Goal: Transaction & Acquisition: Purchase product/service

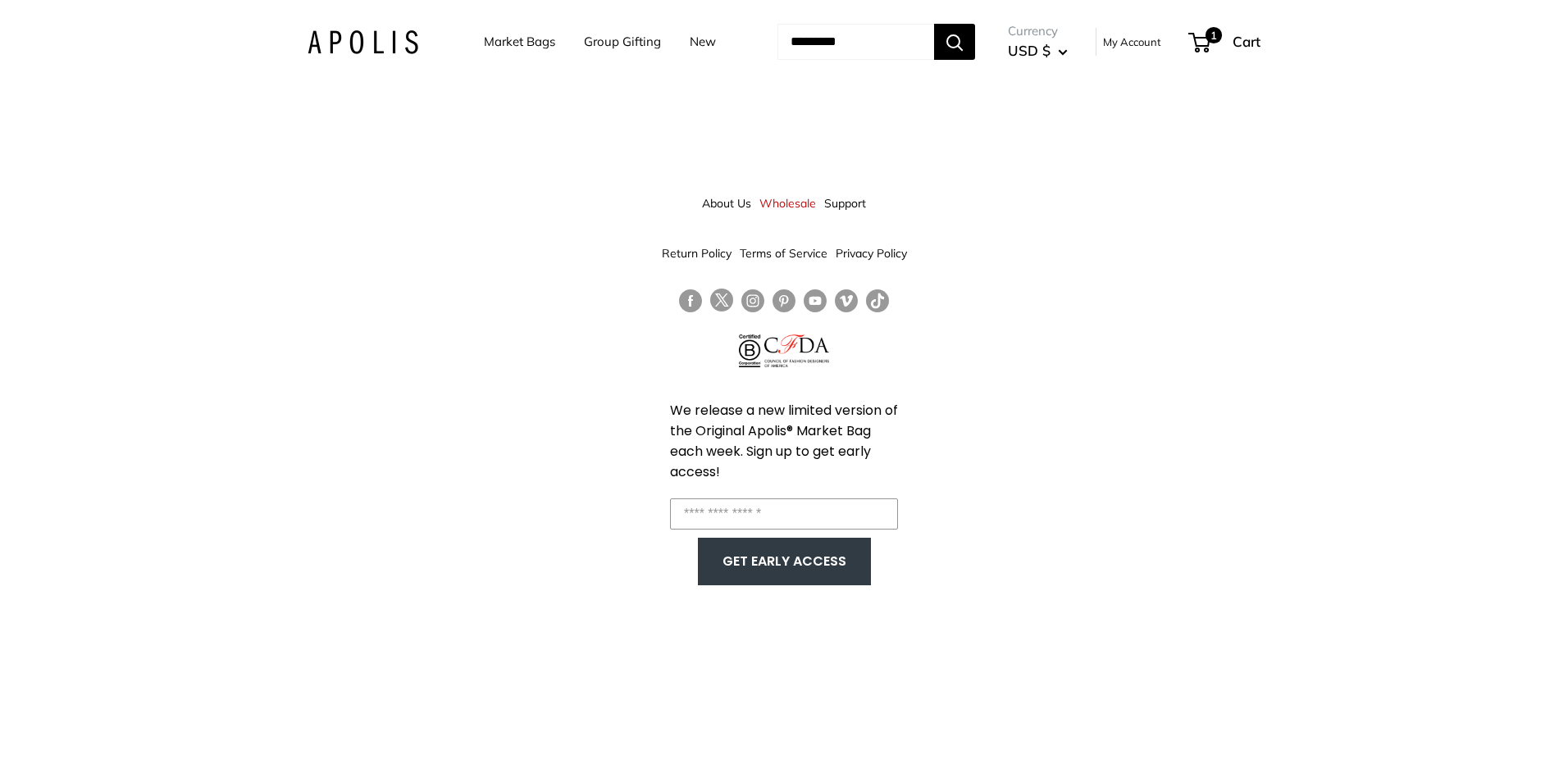
click at [536, 43] on link "Market Bags" at bounding box center [519, 42] width 71 height 23
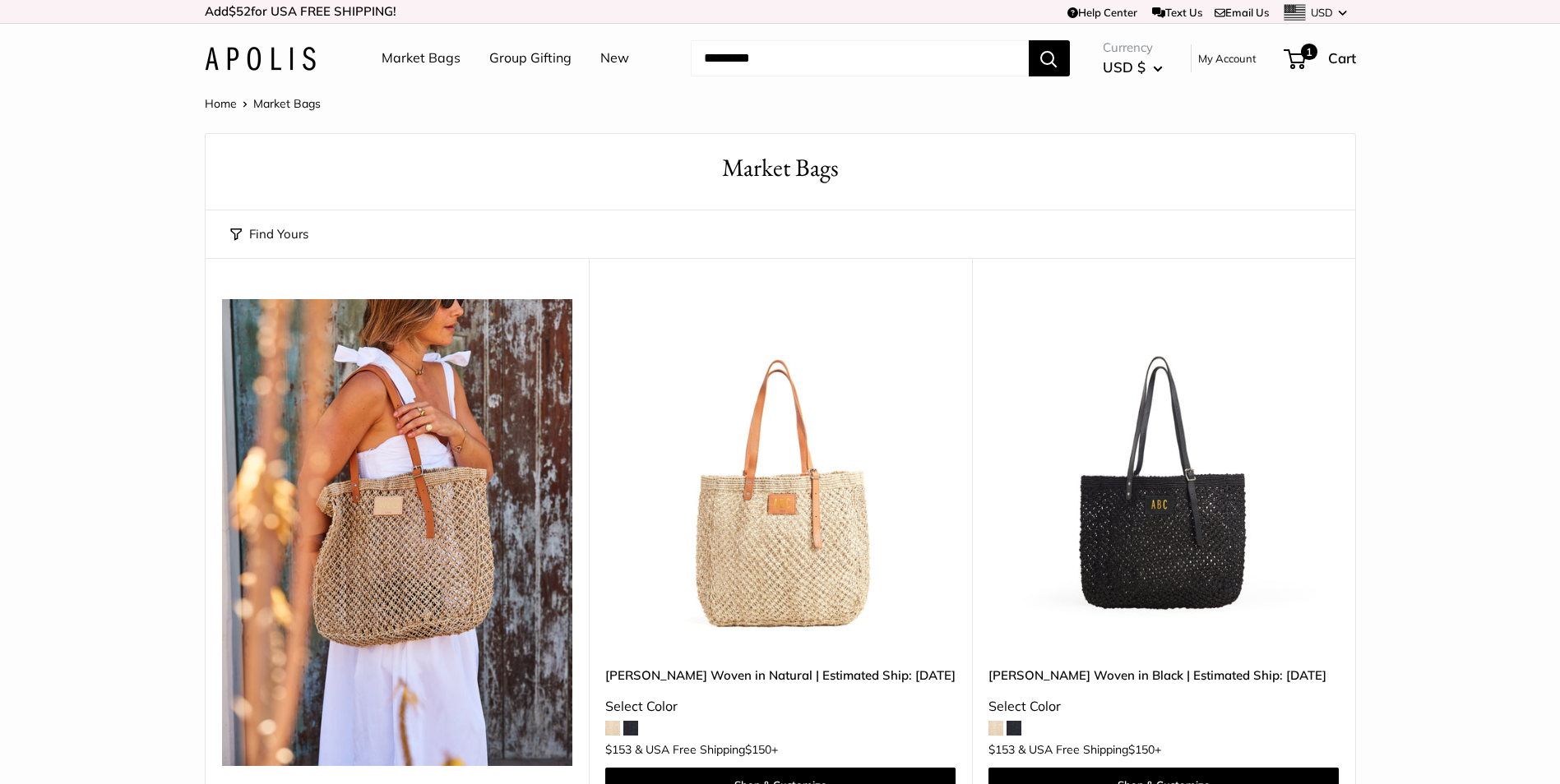
click at [612, 57] on link "New" at bounding box center [614, 58] width 29 height 25
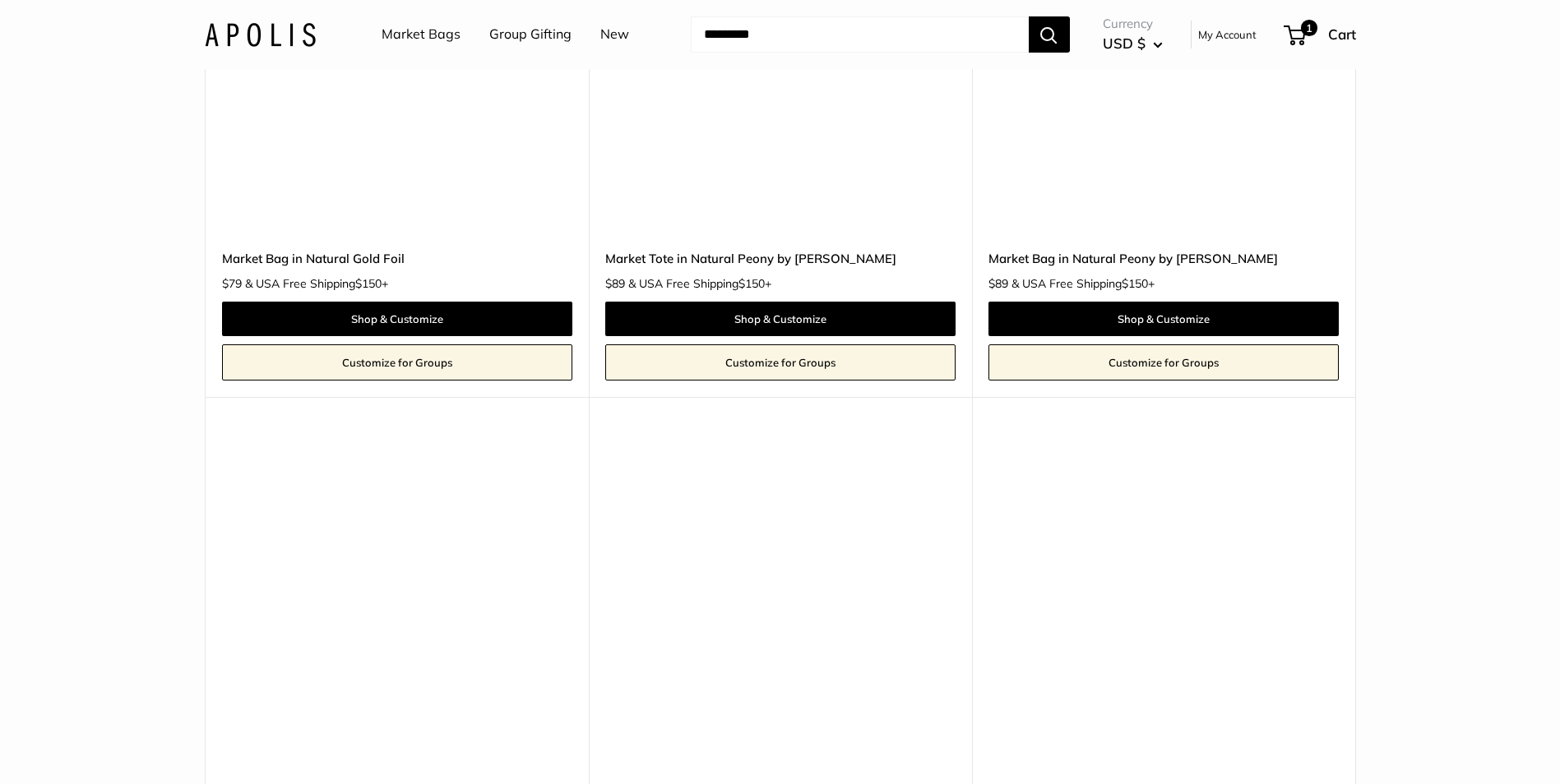
scroll to position [6494, 0]
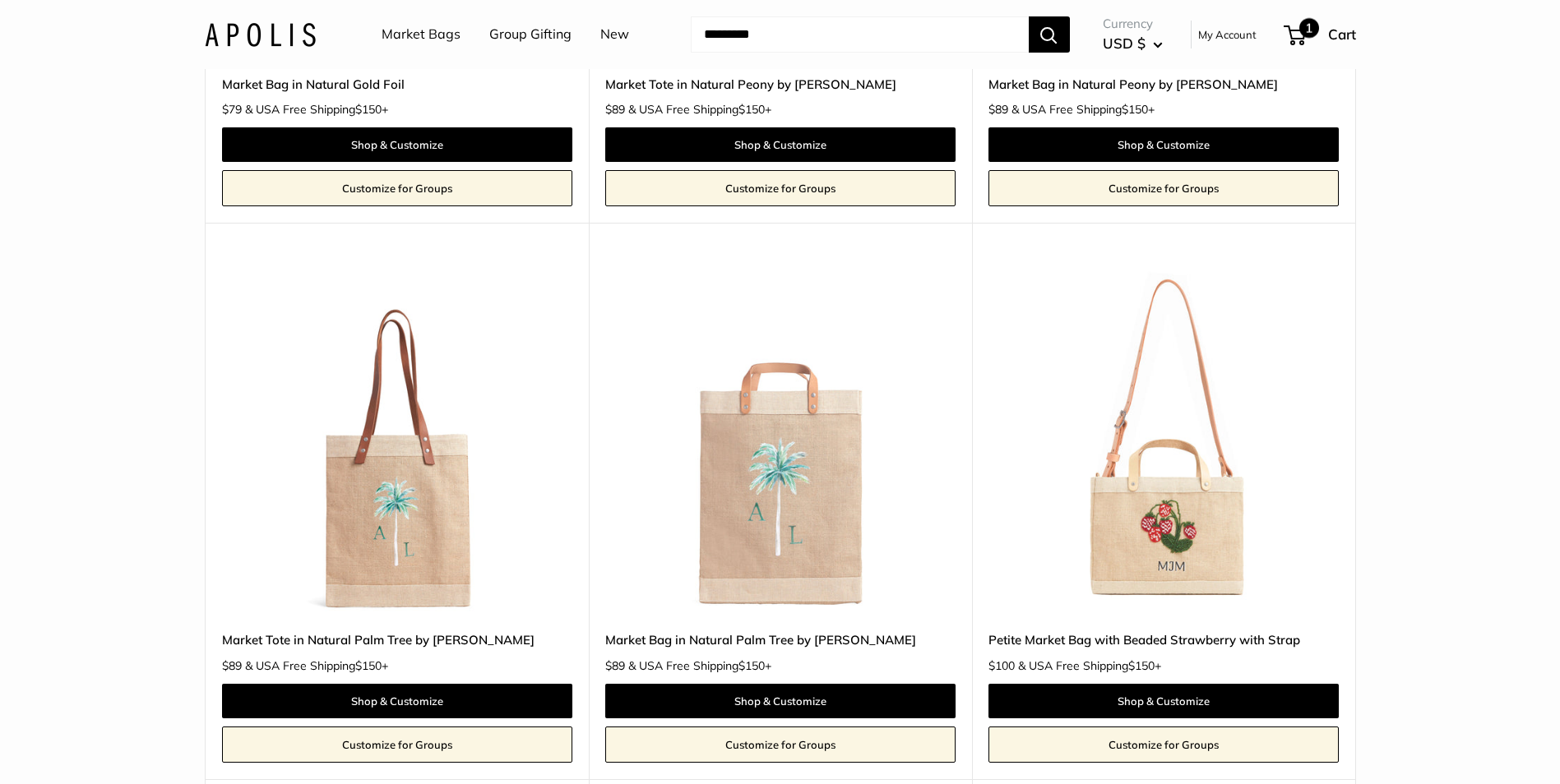
click at [1304, 32] on span "1" at bounding box center [1309, 28] width 20 height 20
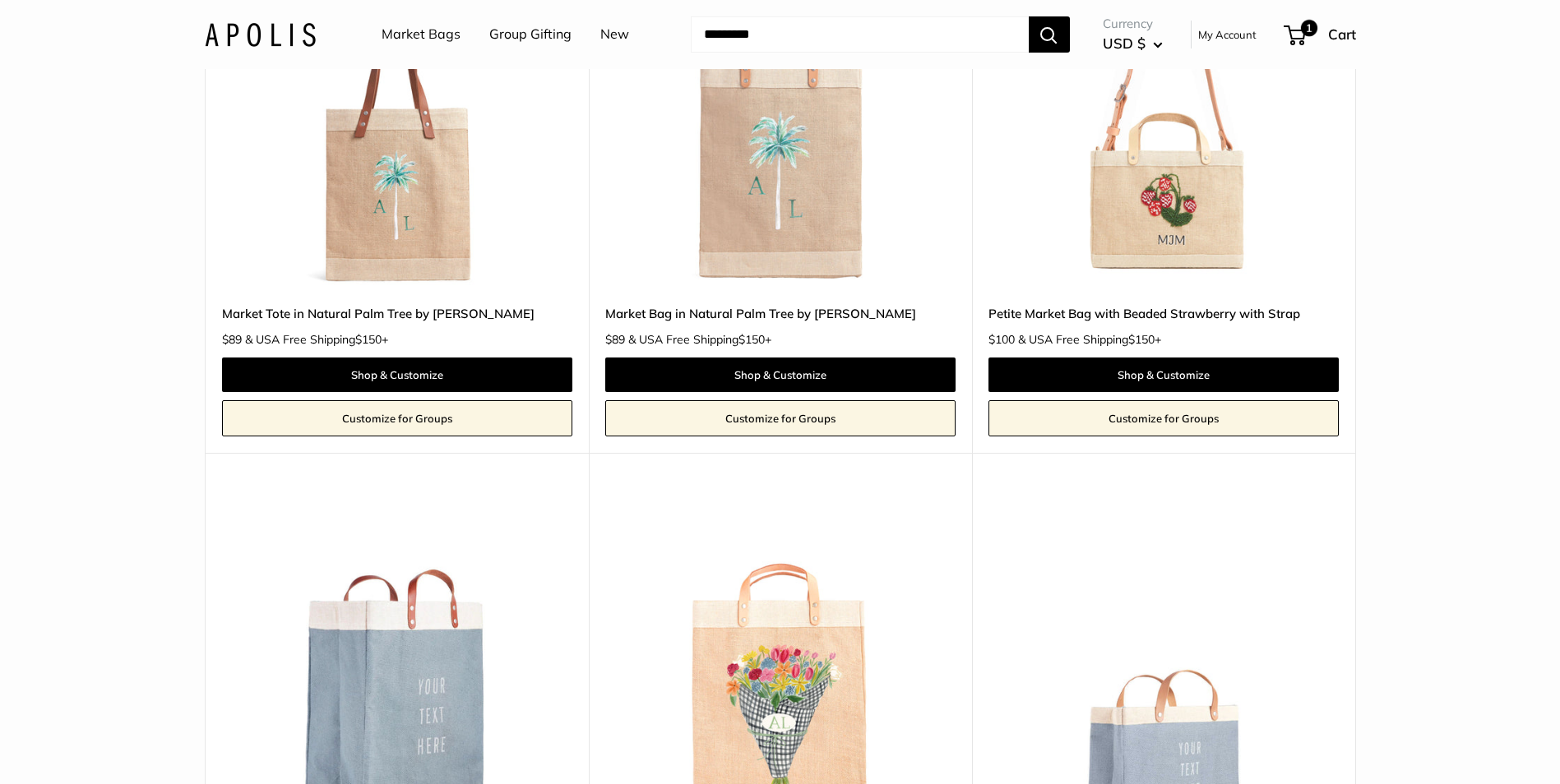
scroll to position [6740, 0]
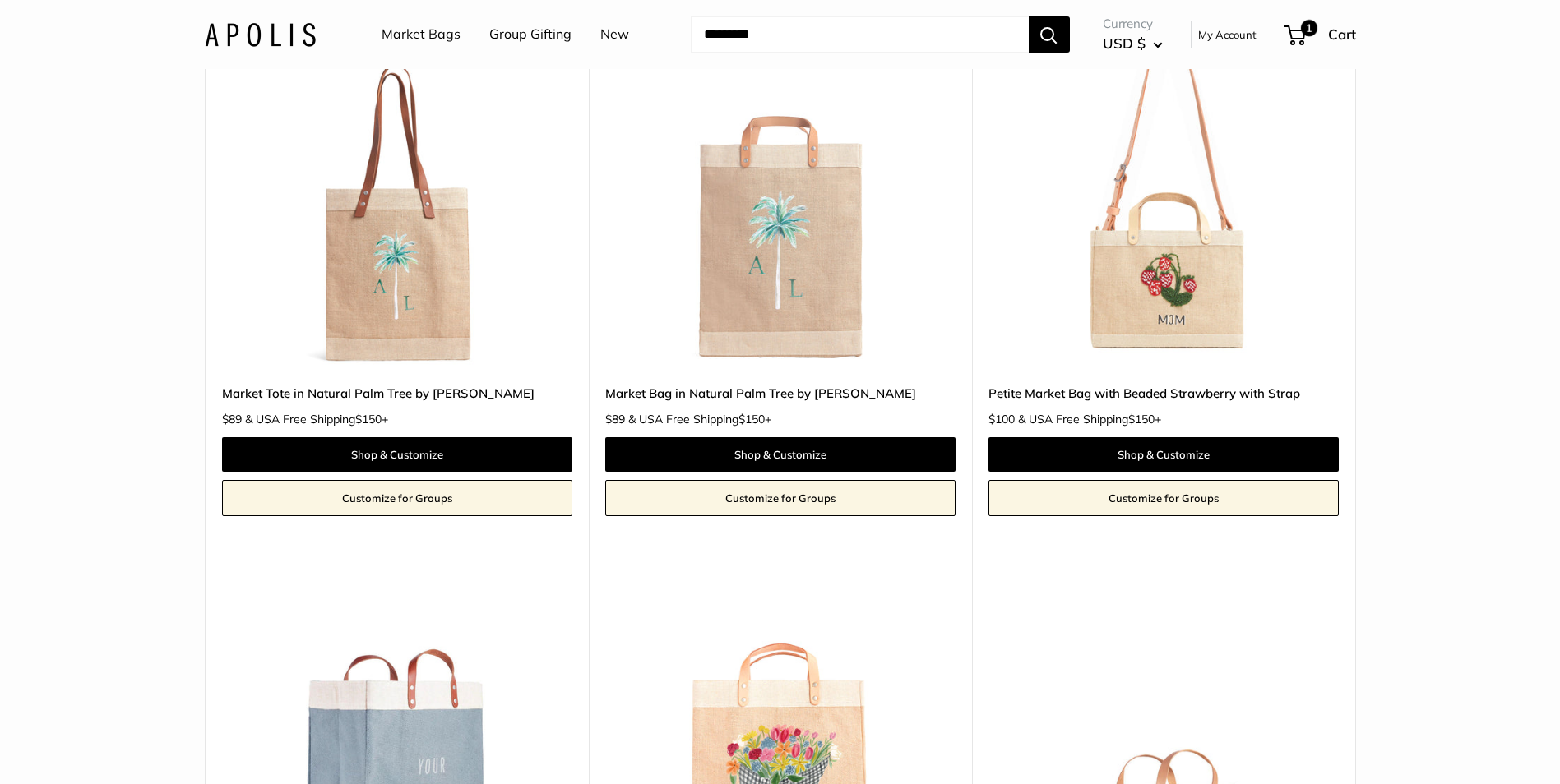
click at [766, 31] on input "Search..." at bounding box center [860, 34] width 338 height 36
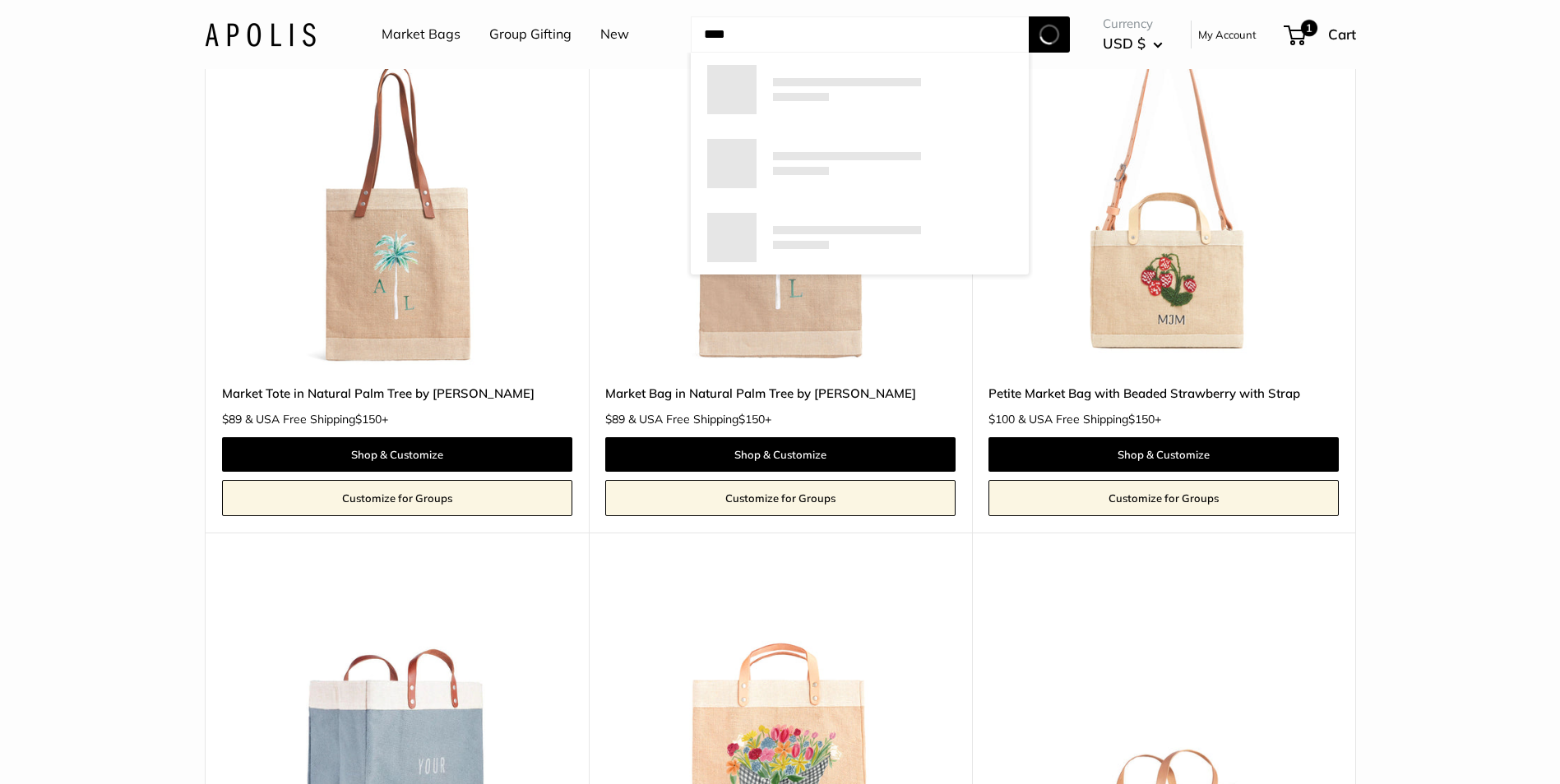
type input "****"
click at [1029, 16] on button "Search" at bounding box center [1049, 34] width 41 height 36
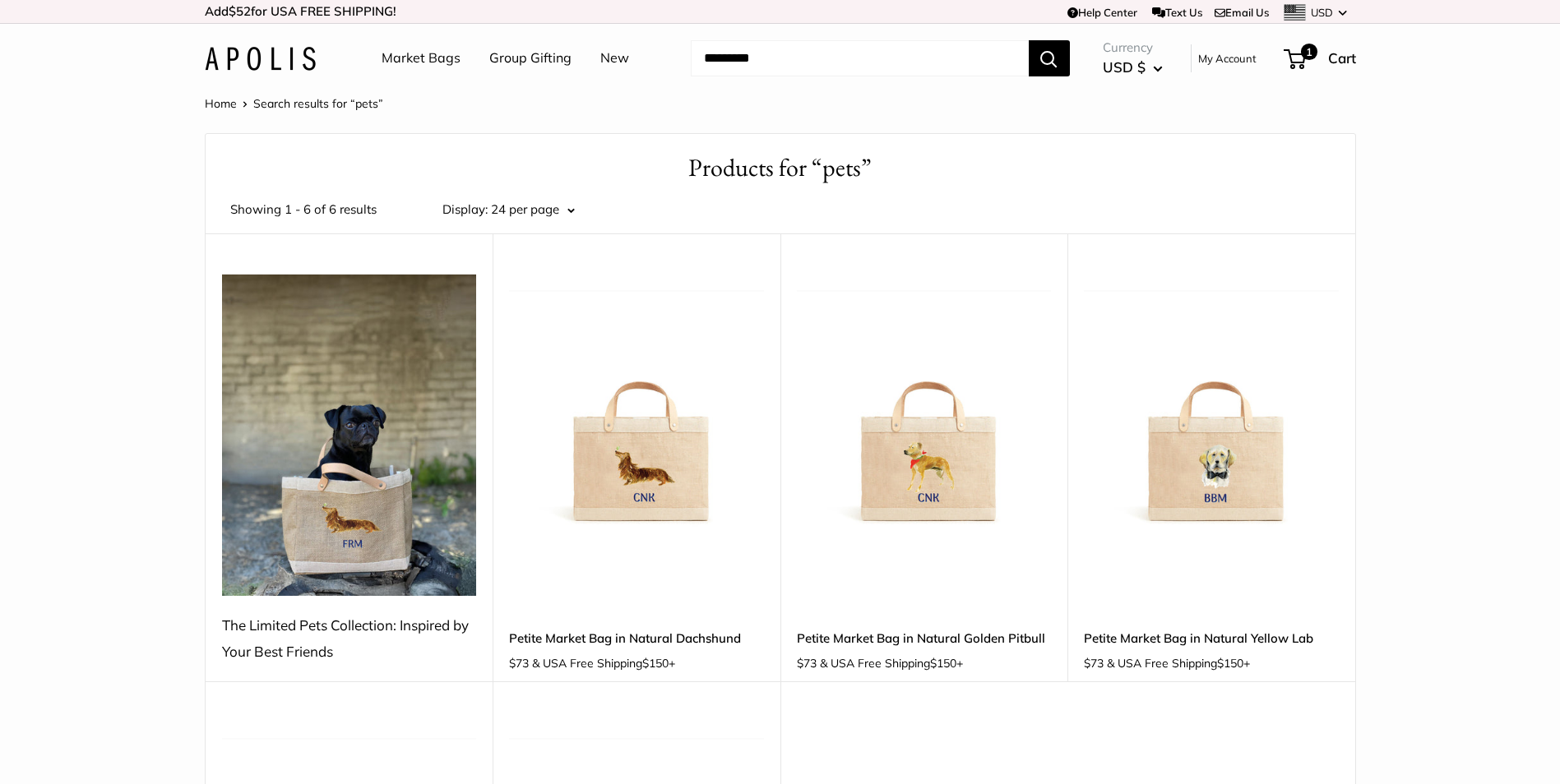
click at [993, 632] on link "Petite Market Bag in Natural Golden Pitbull" at bounding box center [924, 638] width 255 height 19
